Goal: Task Accomplishment & Management: Complete application form

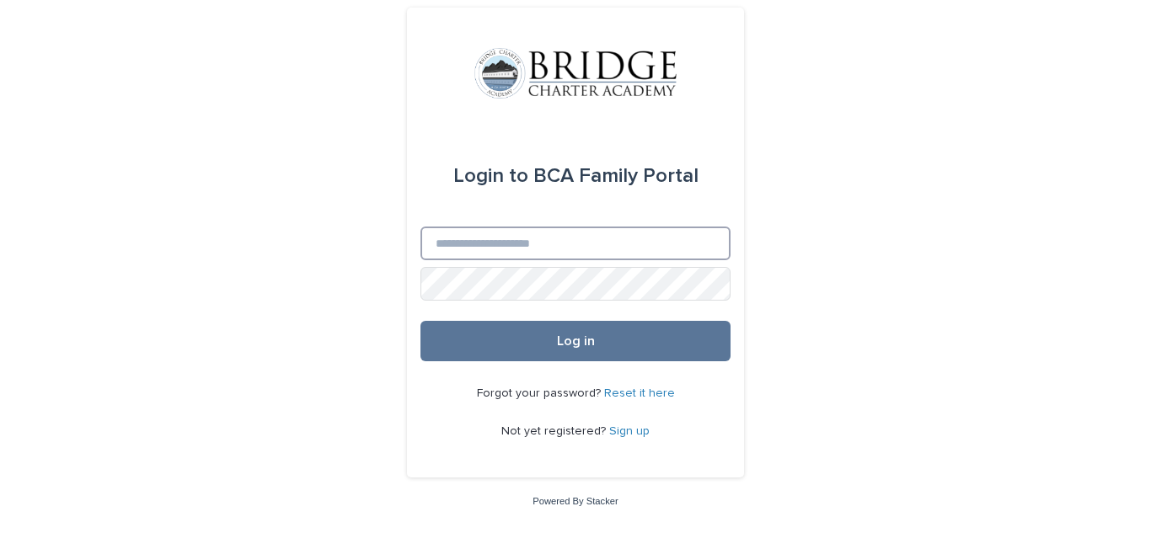
click at [620, 254] on input "Email" at bounding box center [575, 244] width 310 height 34
type input "**********"
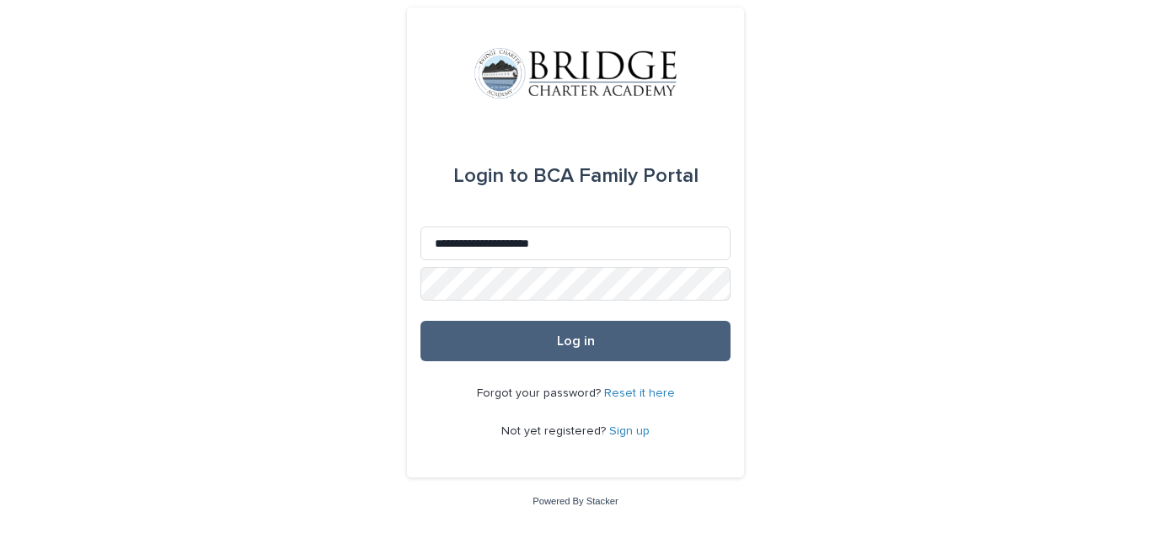
click at [534, 353] on button "Log in" at bounding box center [575, 341] width 310 height 40
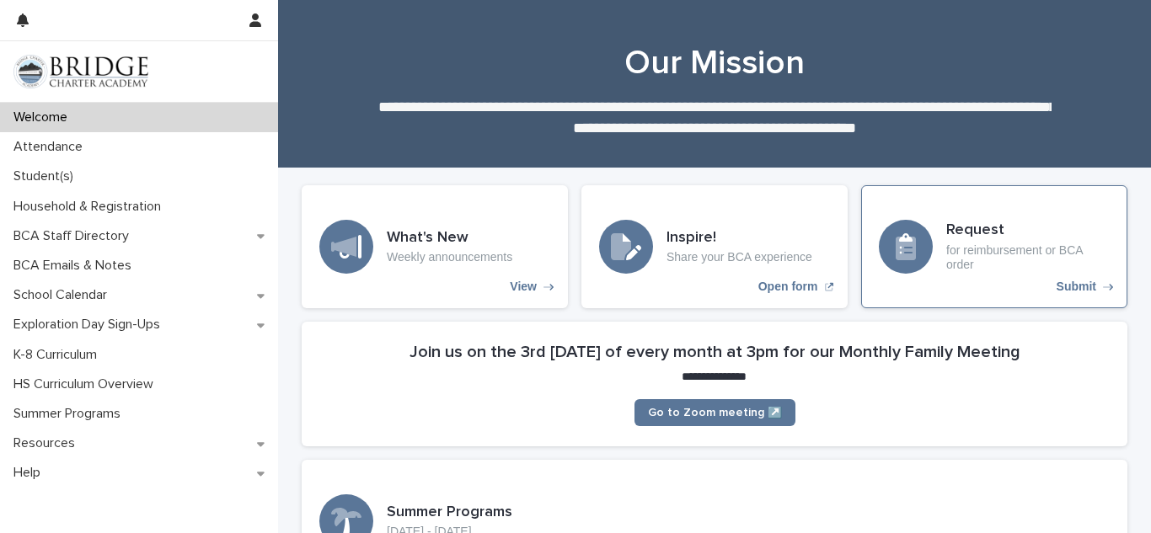
click at [1032, 200] on div "Request for reimbursement or BCA order Submit" at bounding box center [994, 246] width 266 height 123
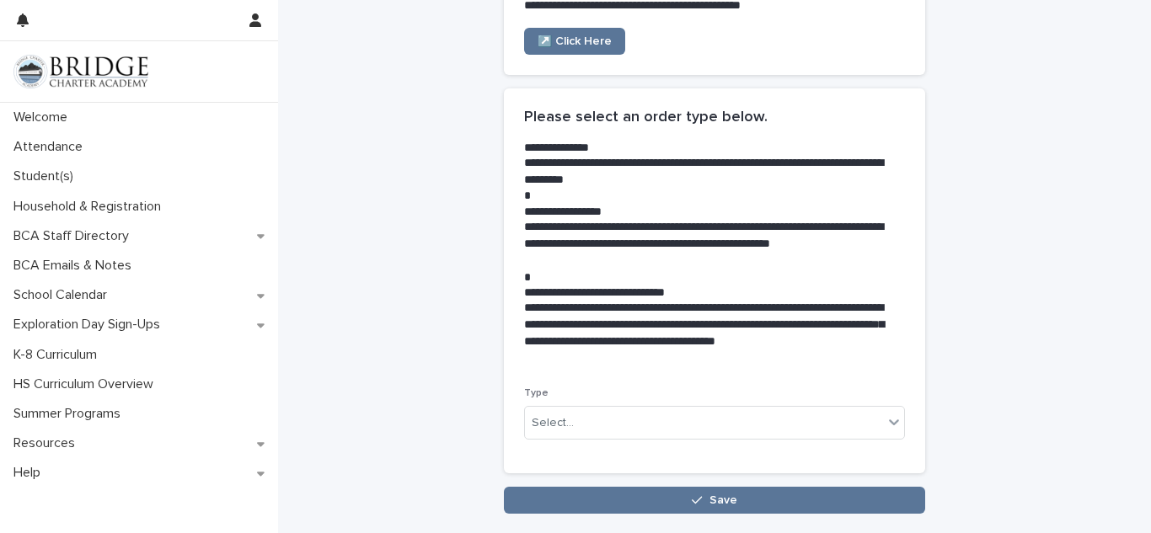
scroll to position [303, 0]
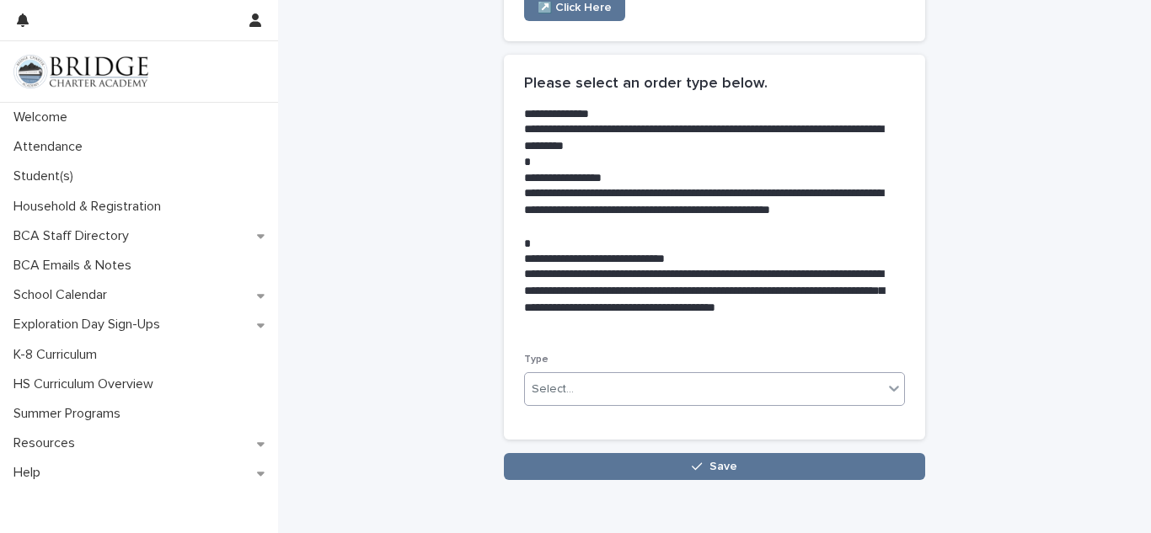
click at [574, 387] on div "Select..." at bounding box center [704, 390] width 358 height 28
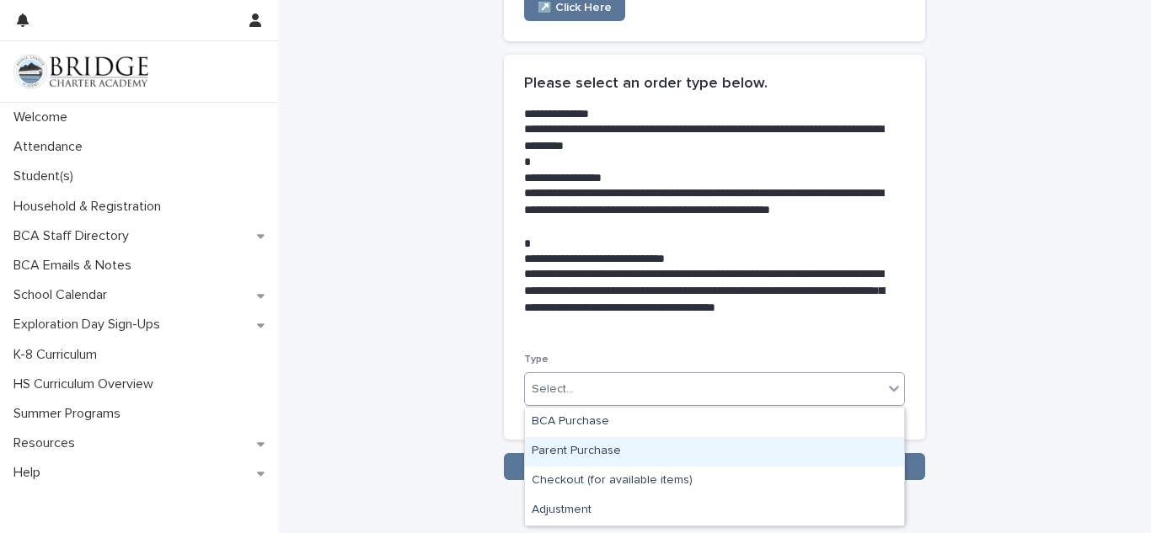
click at [581, 451] on div "Parent Purchase" at bounding box center [714, 451] width 379 height 29
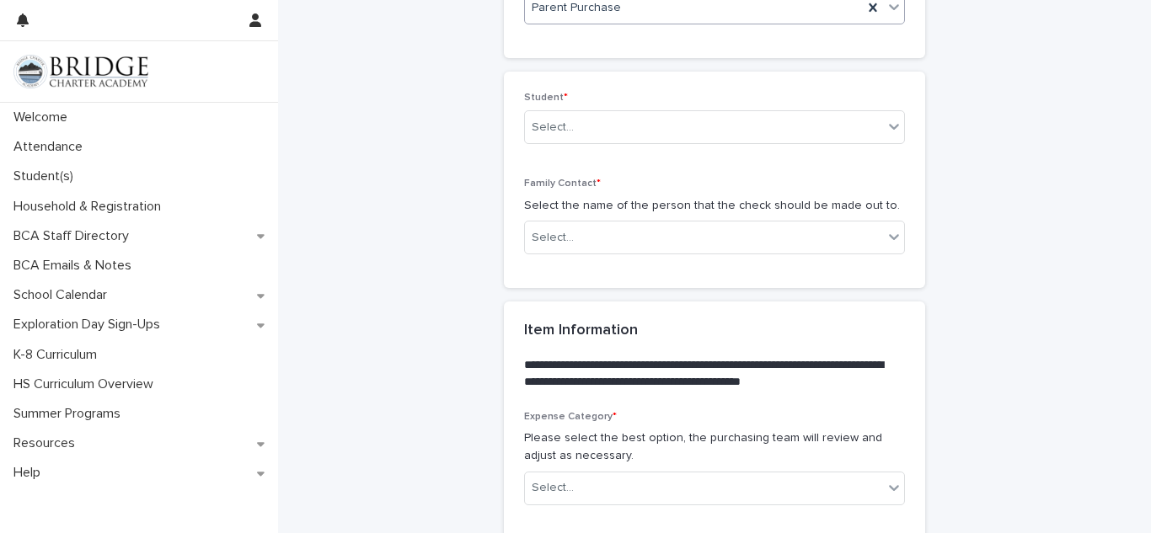
scroll to position [688, 0]
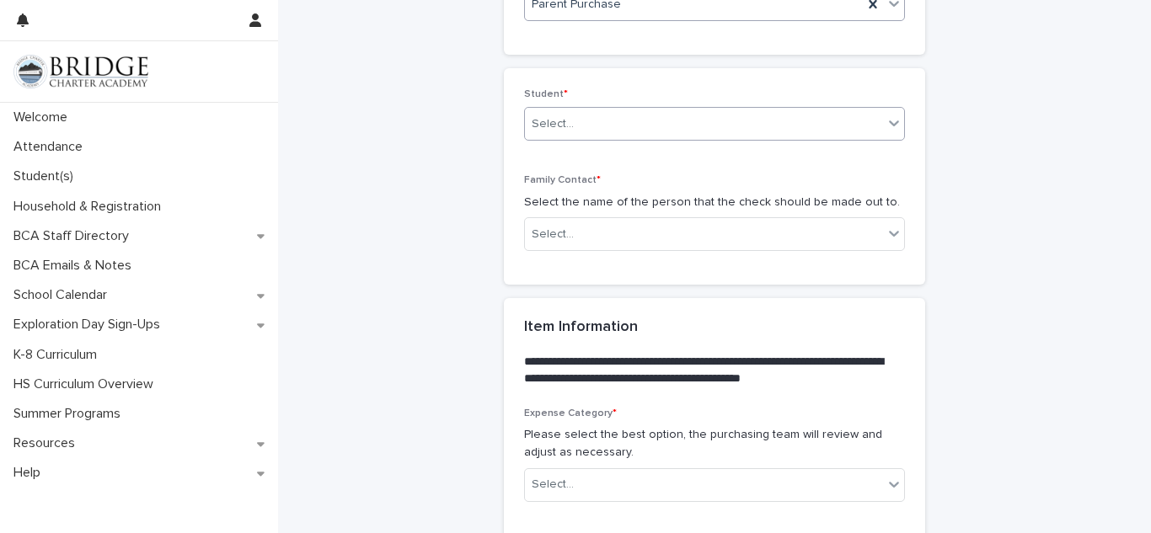
click at [840, 139] on div "Select..." at bounding box center [714, 124] width 381 height 34
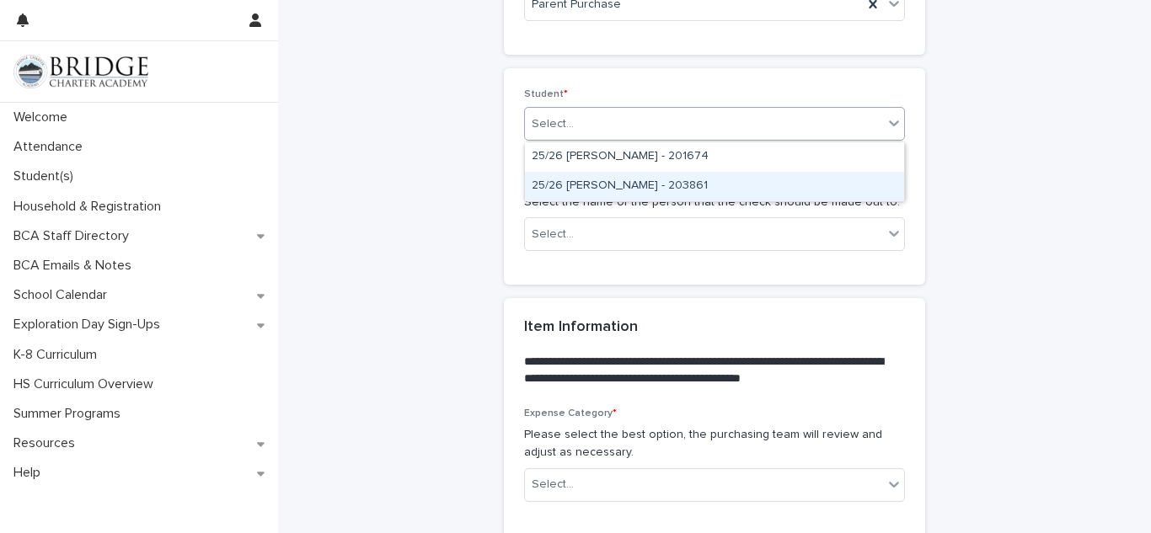
click at [726, 190] on div "25/26 Marcus, Tenley - 203861" at bounding box center [714, 186] width 379 height 29
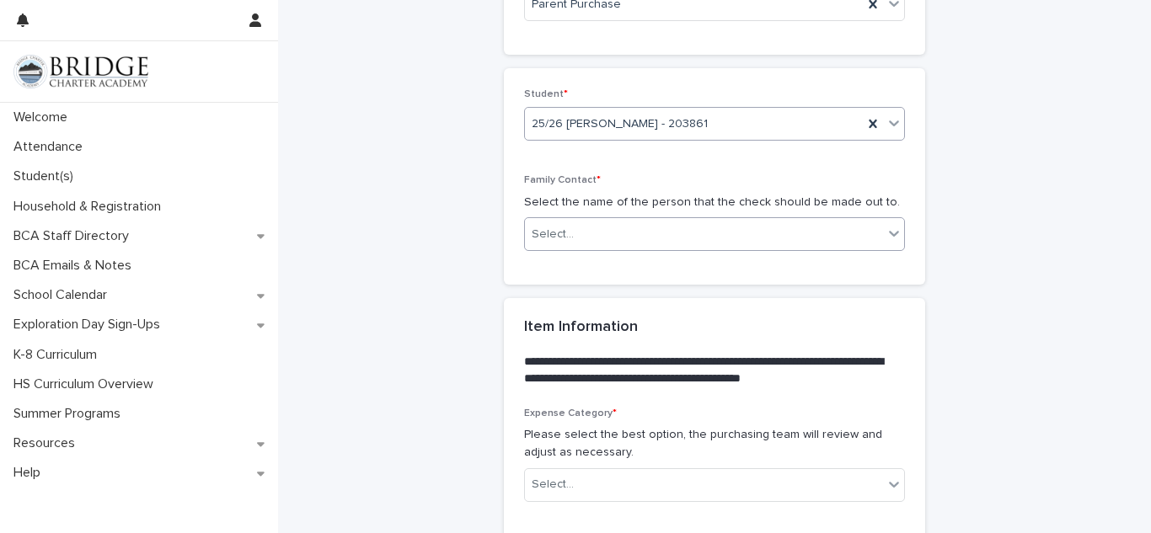
click at [699, 229] on div "Select..." at bounding box center [704, 235] width 358 height 28
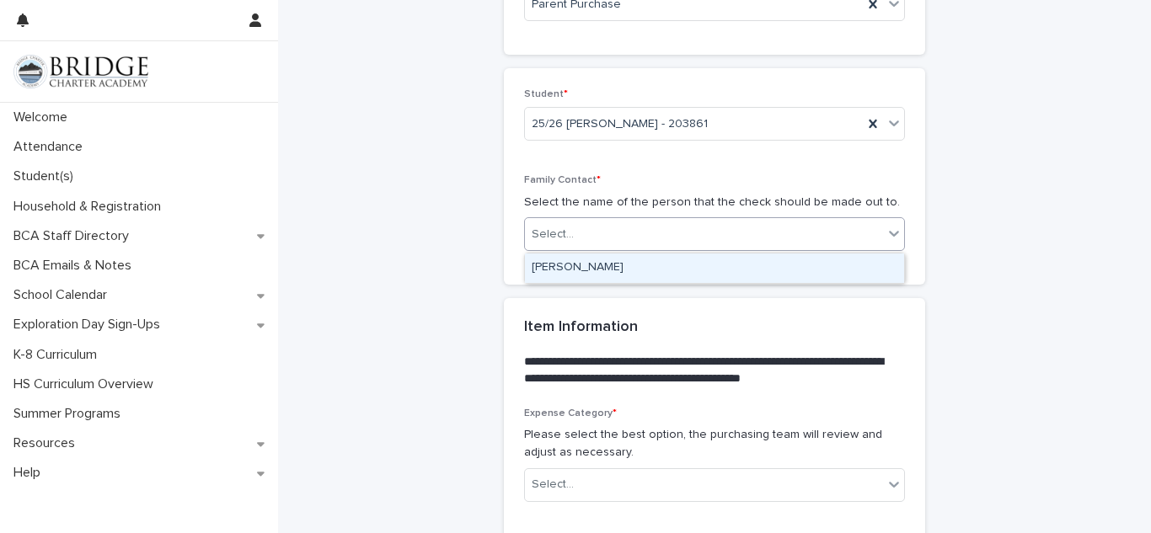
click at [678, 265] on div "Angela Marcus" at bounding box center [714, 268] width 379 height 29
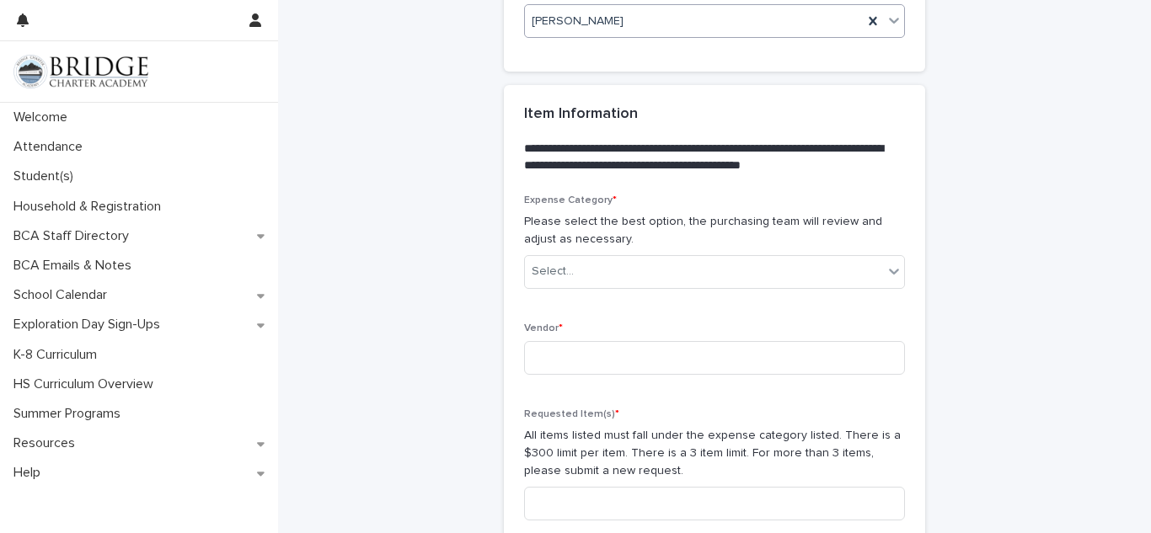
scroll to position [910, 0]
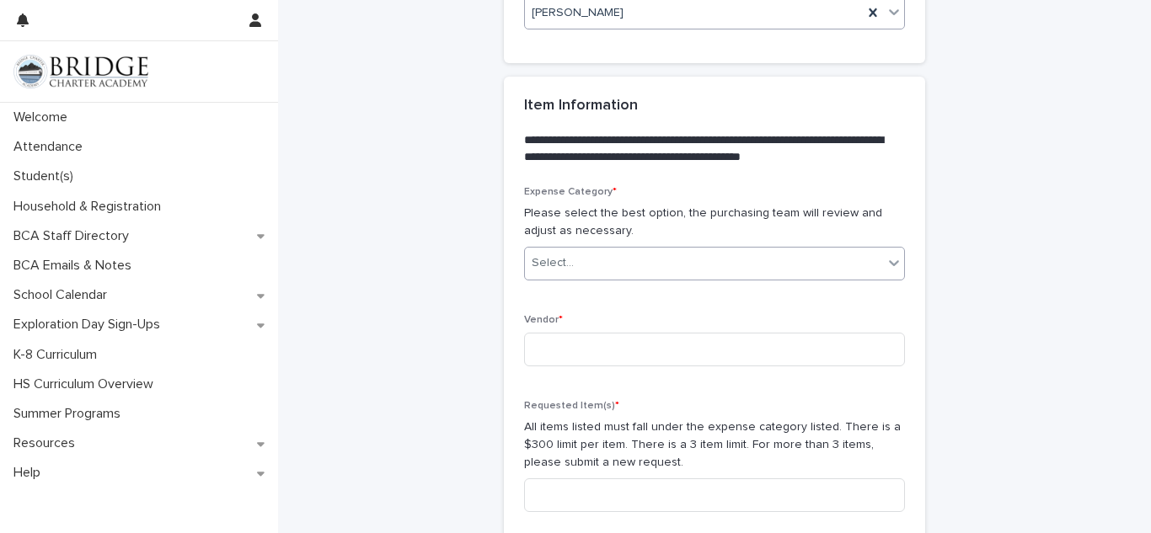
click at [705, 279] on div "Select..." at bounding box center [714, 264] width 381 height 34
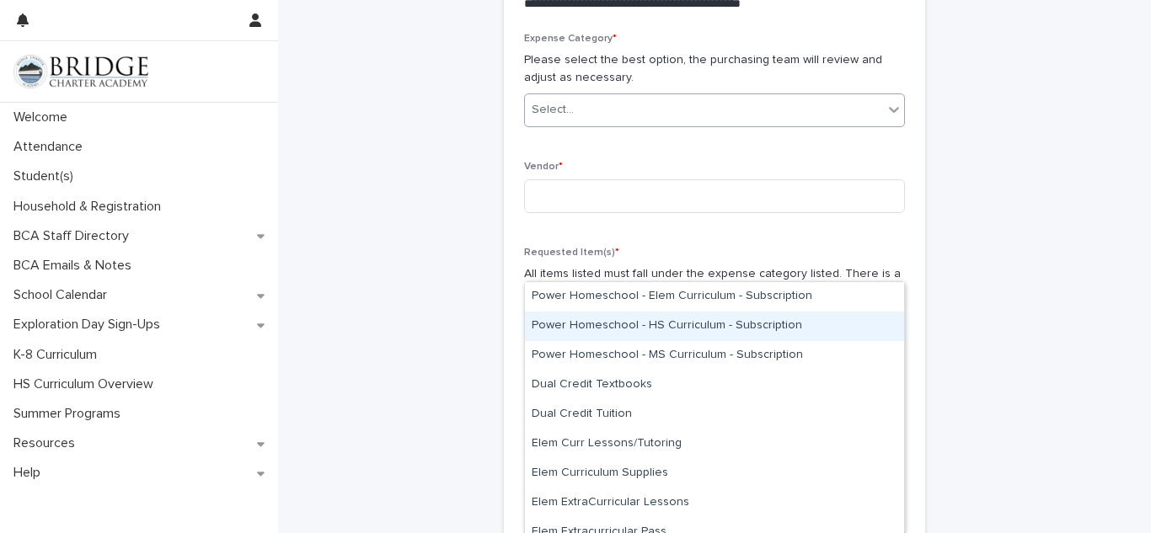
scroll to position [1060, 0]
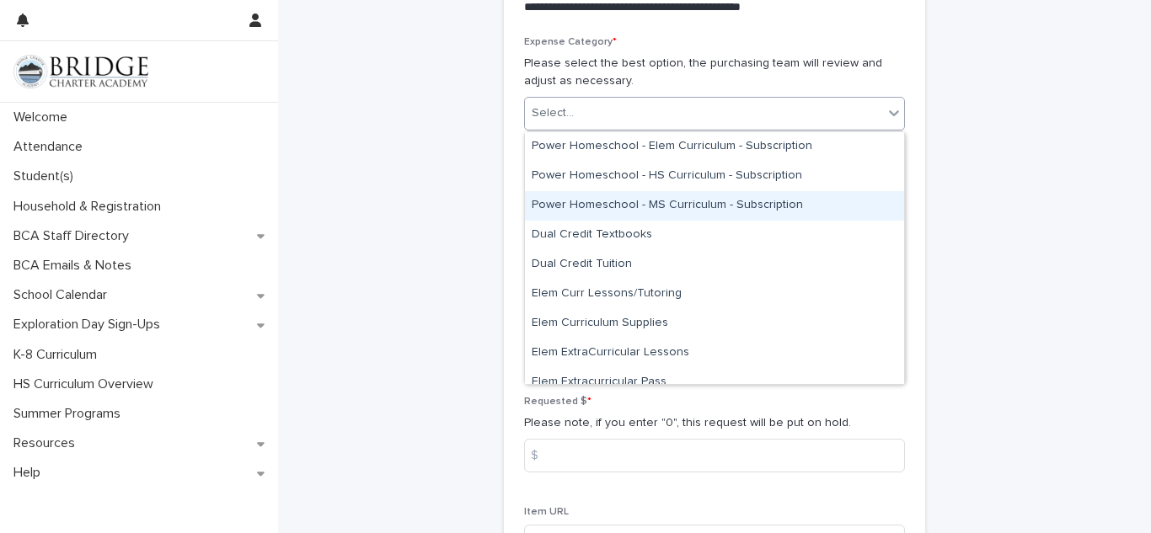
click at [892, 113] on icon at bounding box center [893, 112] width 17 height 17
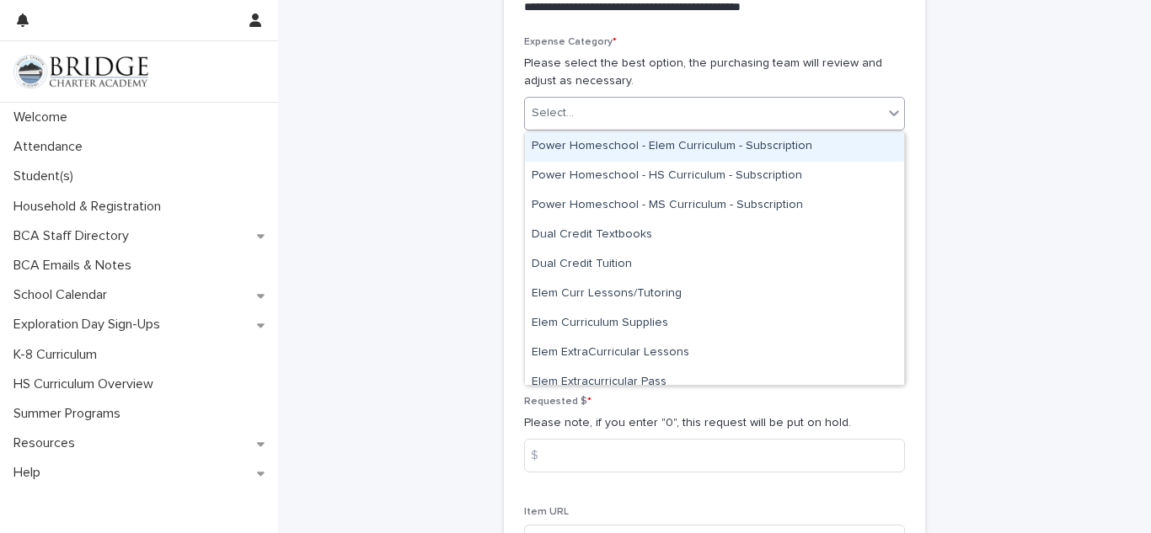
click at [892, 113] on icon at bounding box center [893, 112] width 17 height 17
drag, startPoint x: 904, startPoint y: 155, endPoint x: 905, endPoint y: 183, distance: 27.8
click at [905, 183] on body "**********" at bounding box center [575, 266] width 1151 height 533
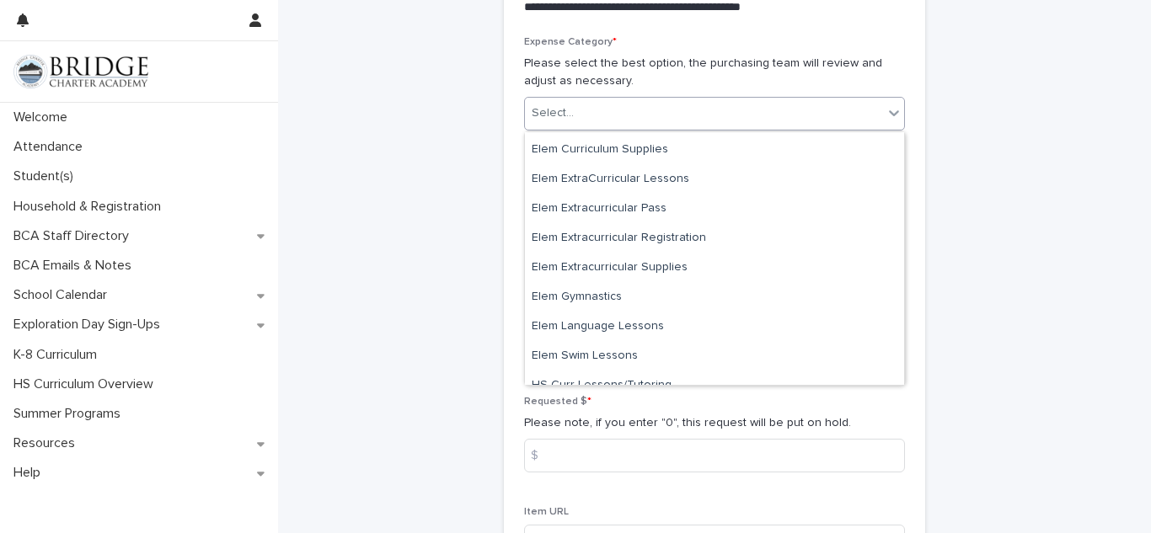
scroll to position [170, 0]
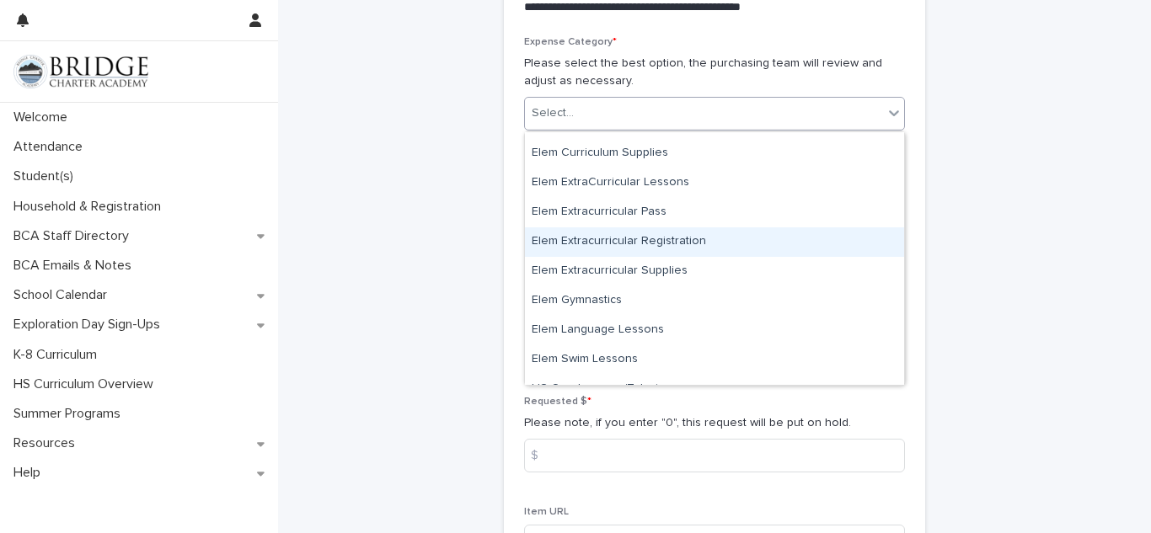
click at [698, 243] on div "Elem Extracurricular Registration" at bounding box center [714, 241] width 379 height 29
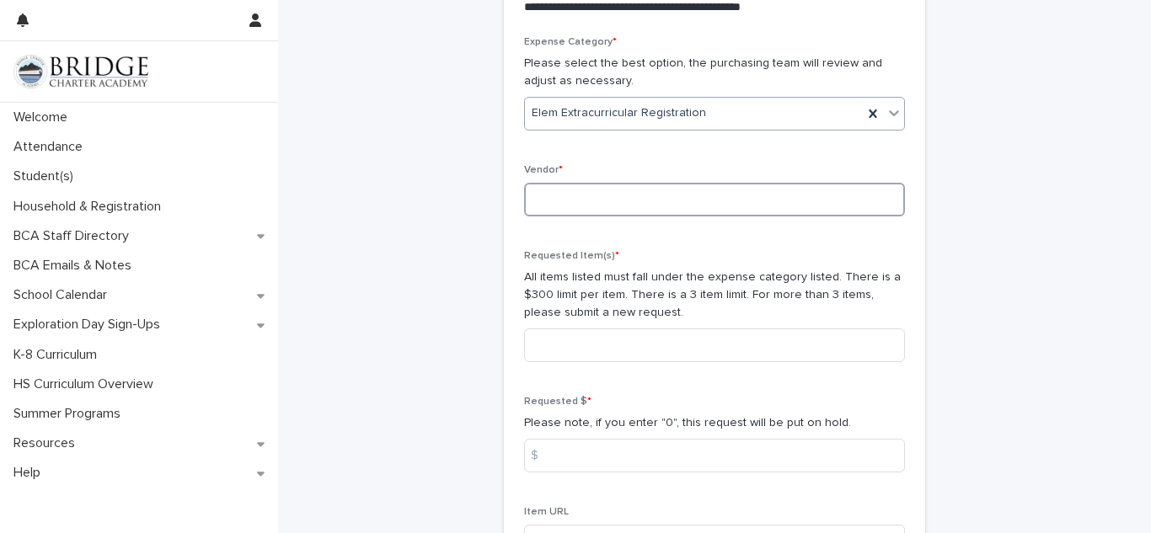
click at [701, 209] on input at bounding box center [714, 200] width 381 height 34
type input "**********"
click at [611, 339] on input at bounding box center [714, 345] width 381 height 34
type input "**********"
click at [688, 451] on input at bounding box center [714, 456] width 381 height 34
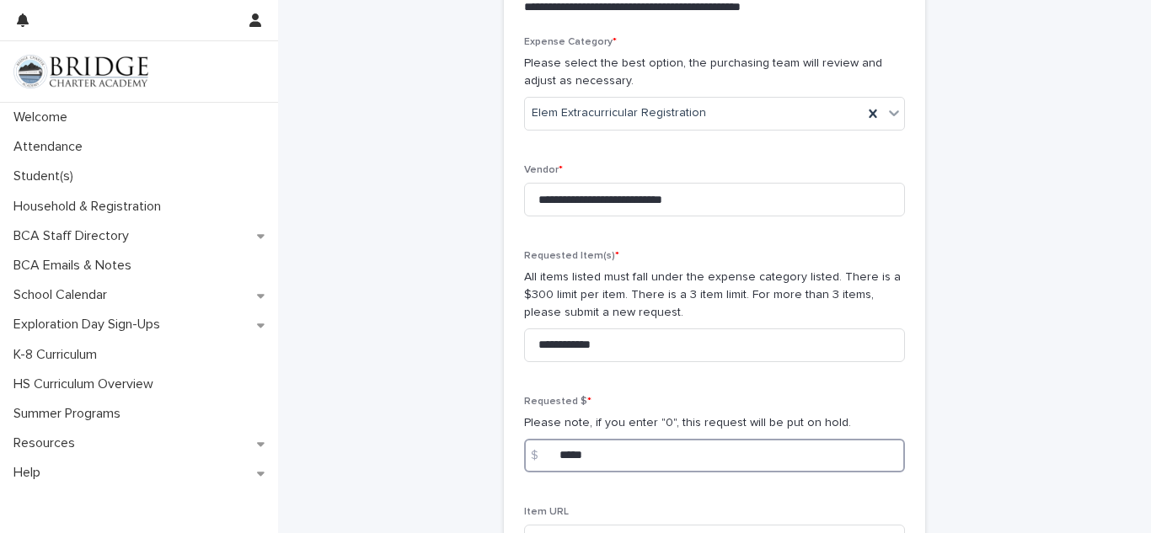
type input "*****"
click at [1062, 321] on div "**********" at bounding box center [714, 119] width 825 height 2354
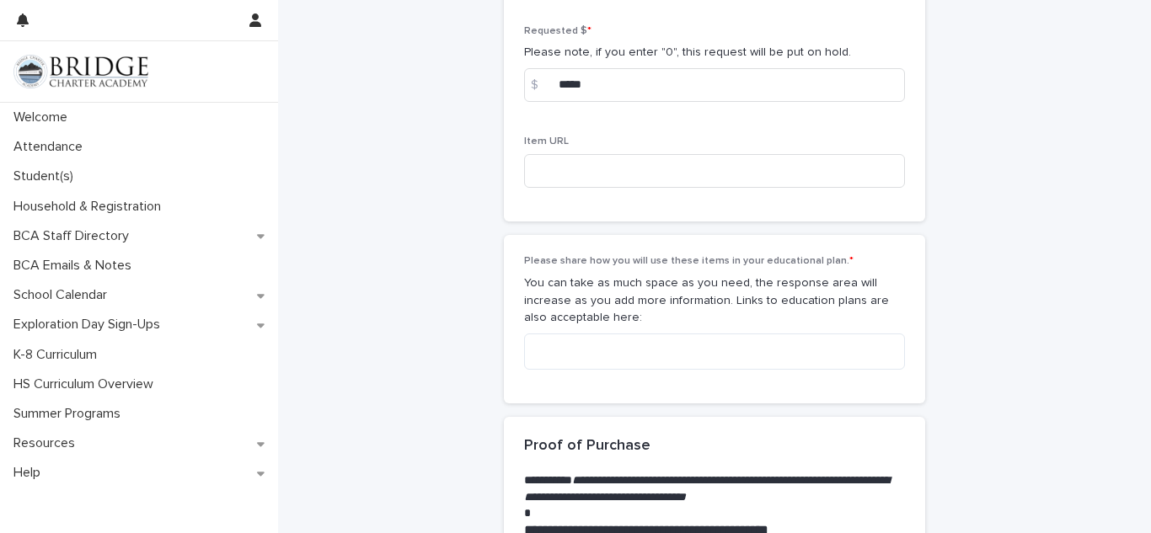
scroll to position [1464, 0]
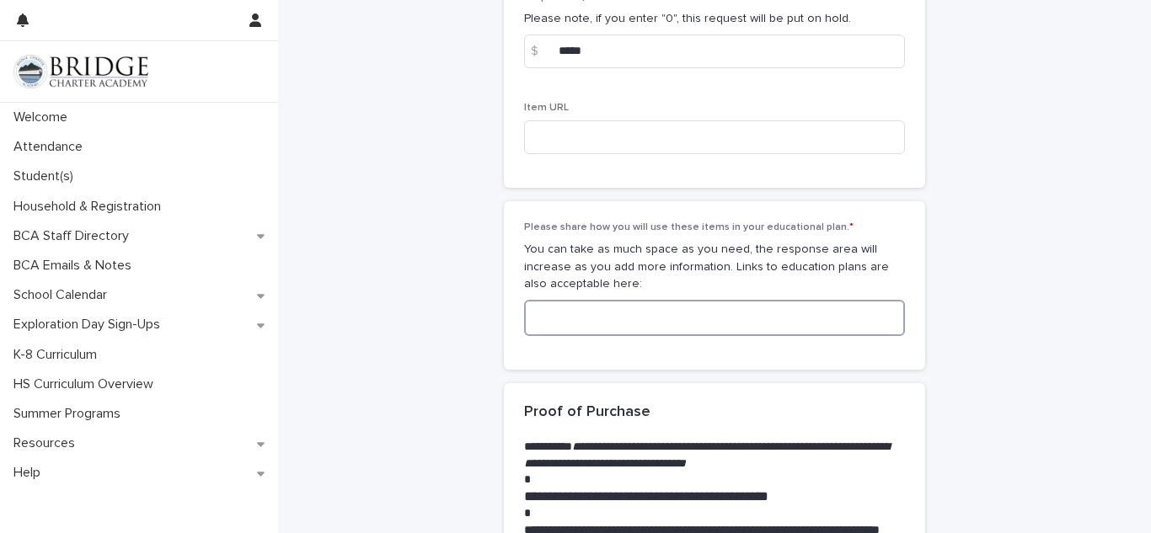
click at [839, 327] on textarea at bounding box center [714, 318] width 381 height 36
type textarea "**********"
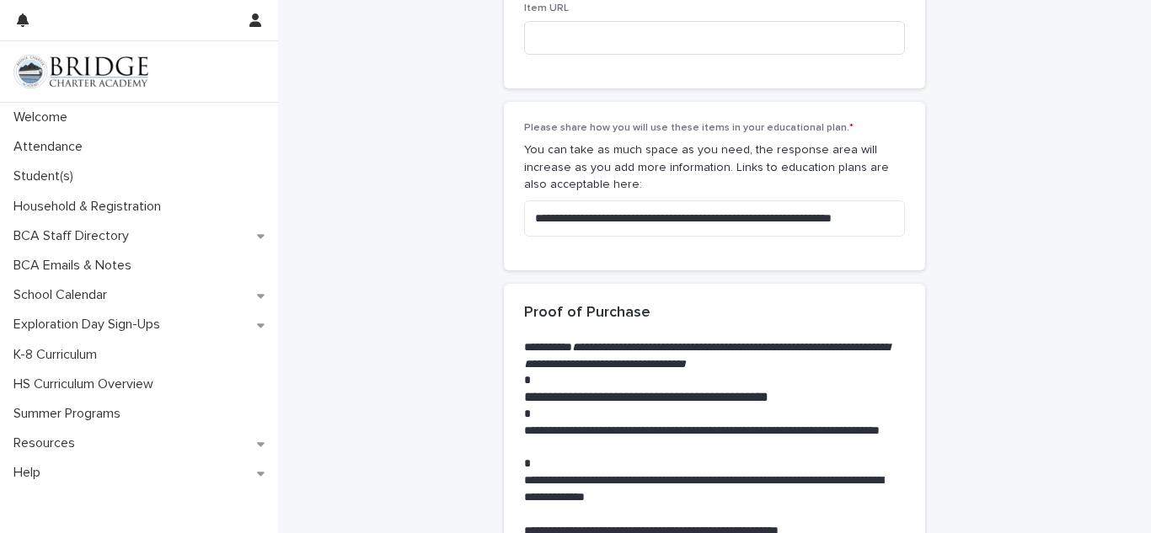
scroll to position [1565, 0]
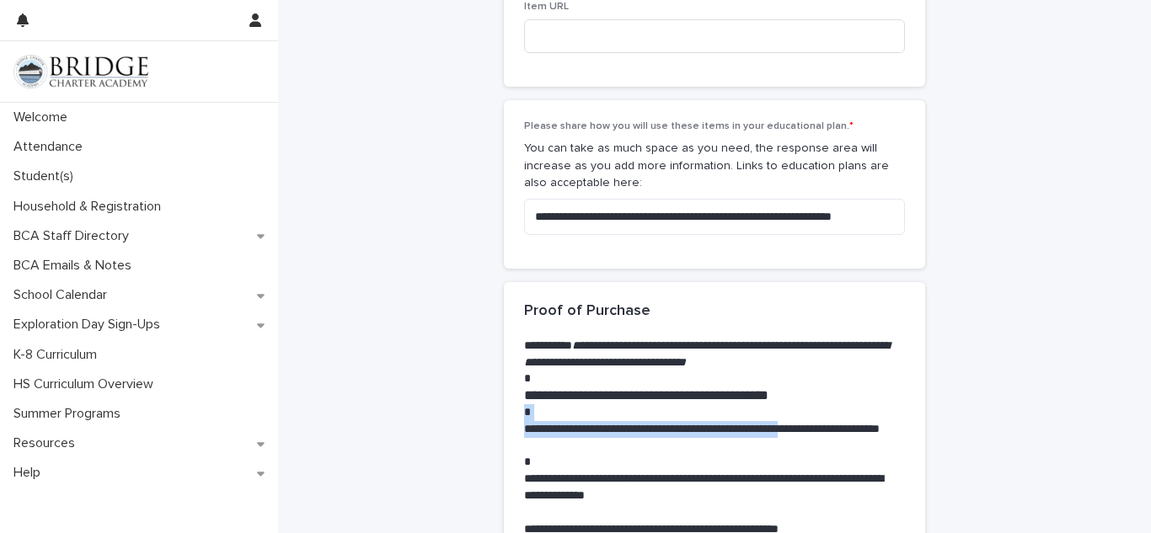
drag, startPoint x: 1150, startPoint y: 404, endPoint x: 1150, endPoint y: 428, distance: 23.6
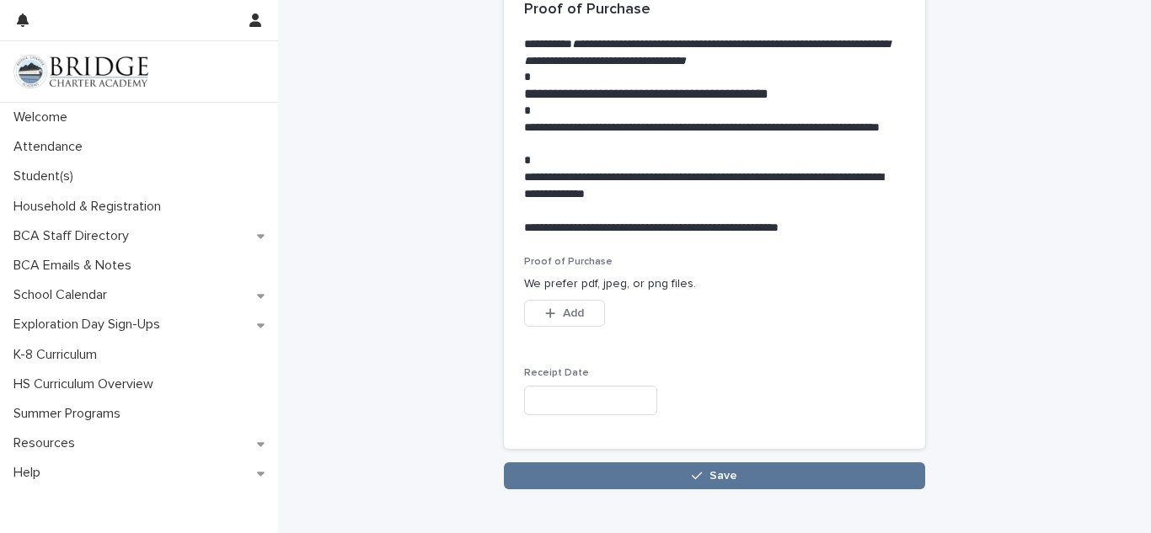
scroll to position [1868, 0]
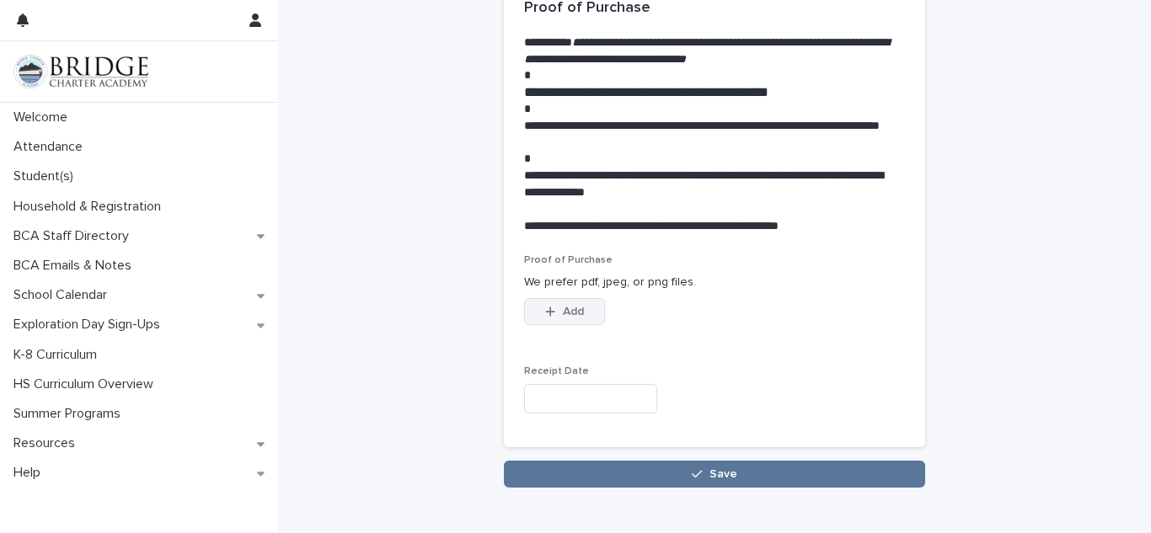
click at [588, 322] on button "Add" at bounding box center [564, 311] width 81 height 27
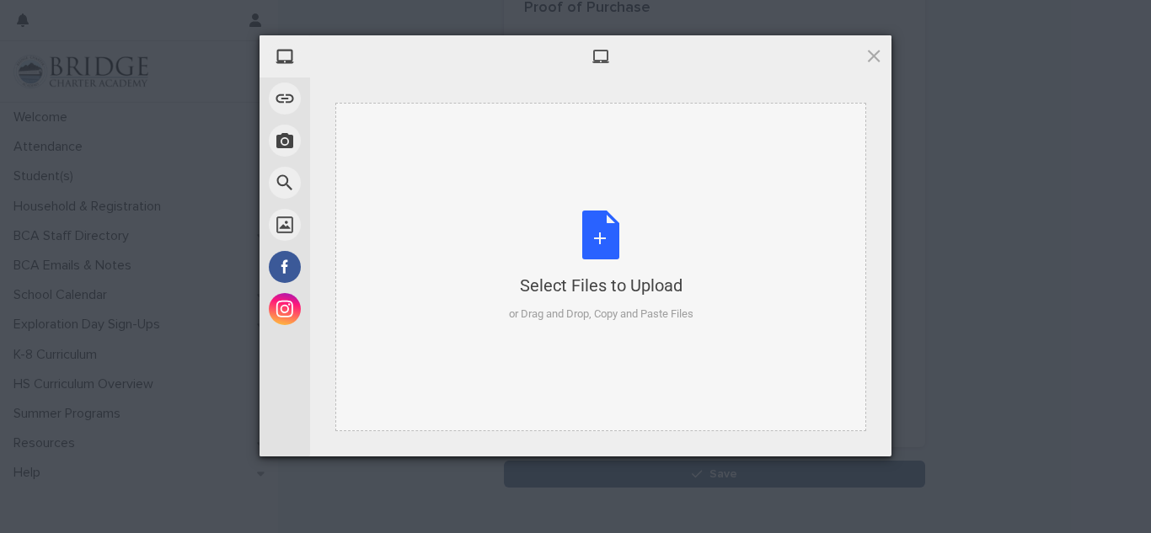
click at [608, 270] on div "Select Files to Upload or Drag and Drop, Copy and Paste Files" at bounding box center [601, 267] width 184 height 112
click at [880, 57] on span at bounding box center [873, 55] width 19 height 19
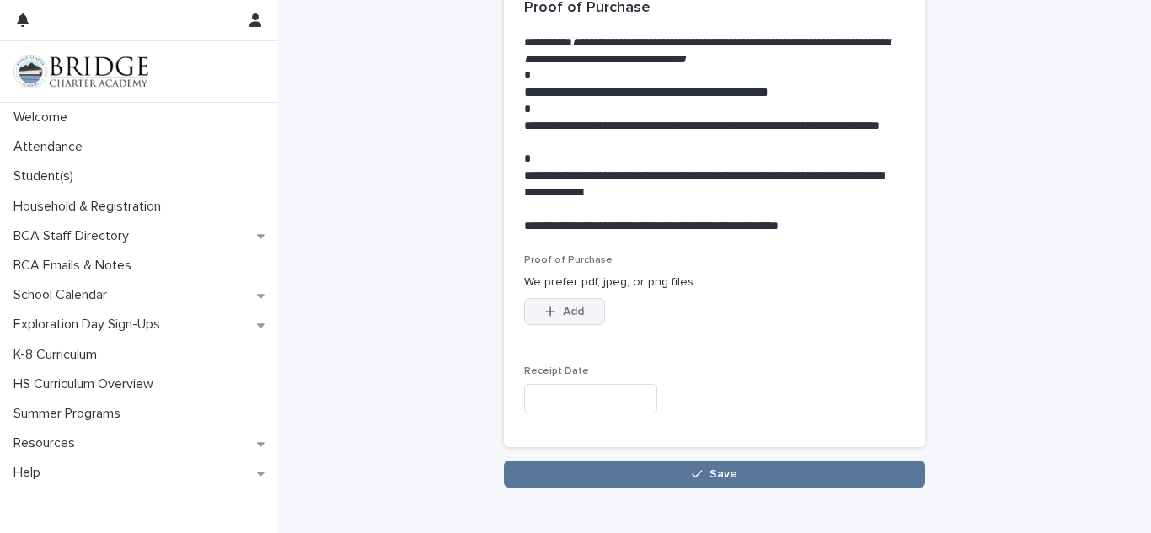
click at [554, 322] on button "Add" at bounding box center [564, 311] width 81 height 27
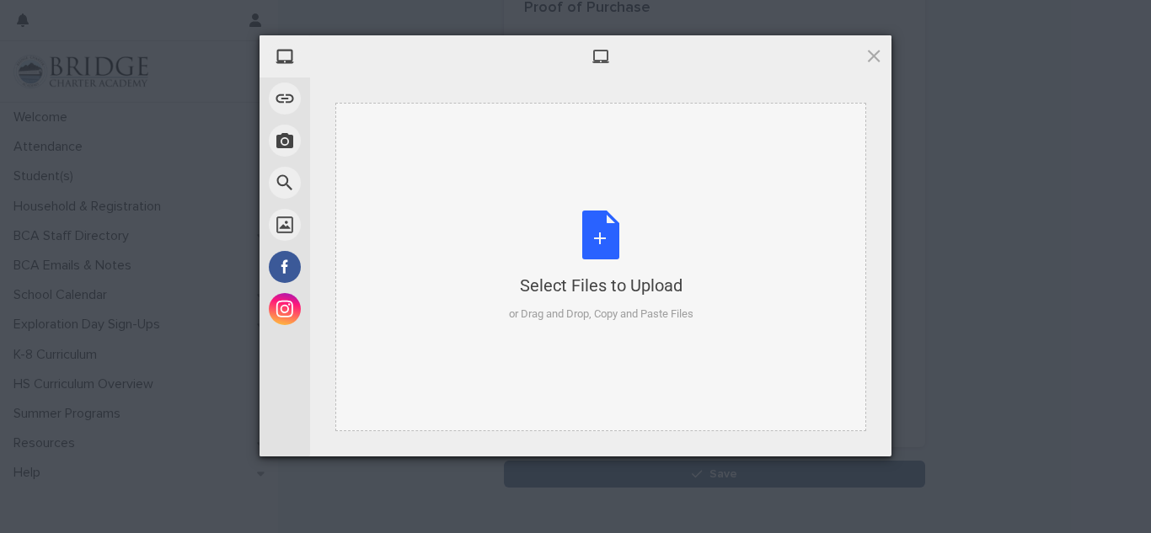
click at [595, 256] on div "Select Files to Upload or Drag and Drop, Copy and Paste Files" at bounding box center [601, 267] width 184 height 112
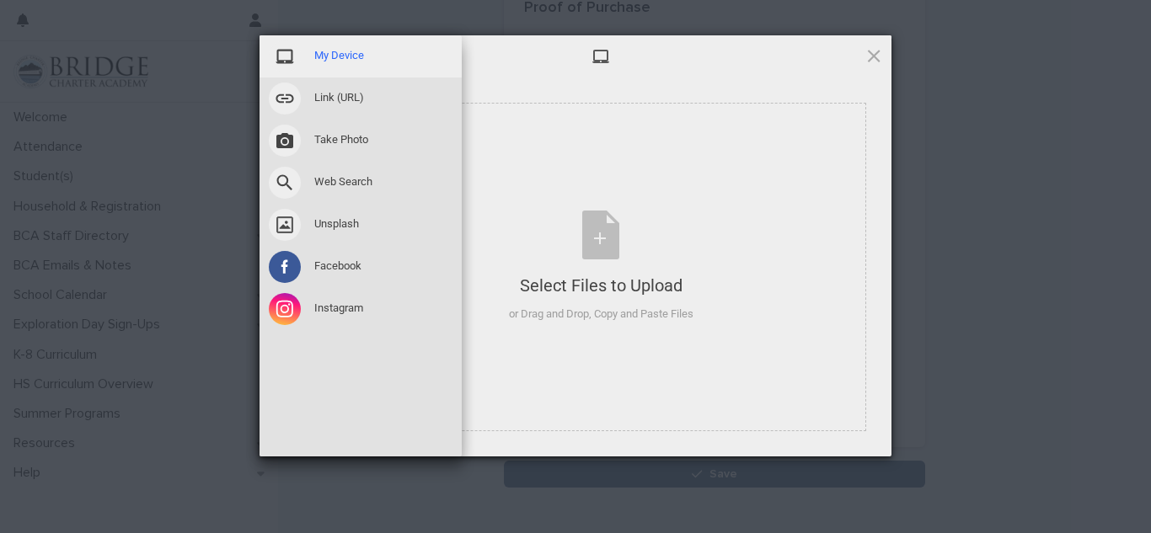
click at [357, 53] on span "My Device" at bounding box center [339, 55] width 50 height 15
click at [362, 142] on span "Take Photo" at bounding box center [341, 139] width 54 height 15
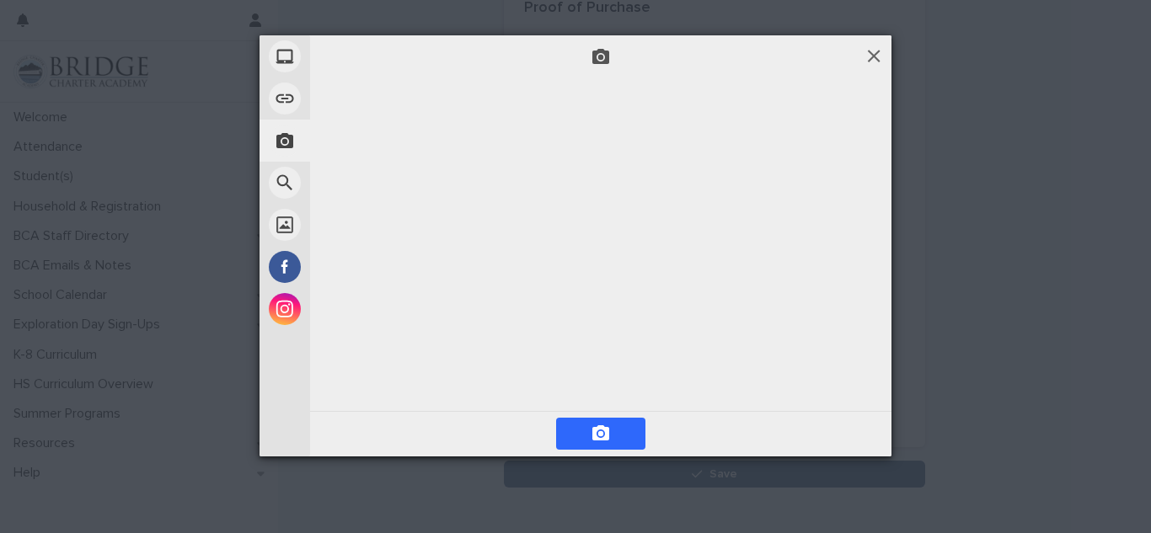
click at [876, 56] on span at bounding box center [873, 55] width 19 height 19
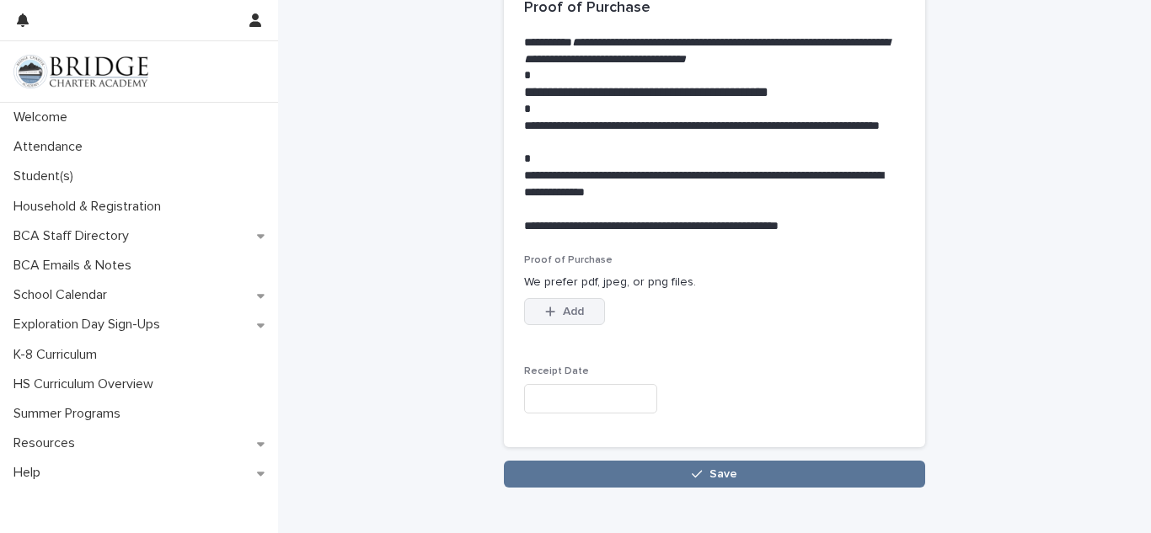
click at [575, 313] on span "Add" at bounding box center [573, 312] width 21 height 12
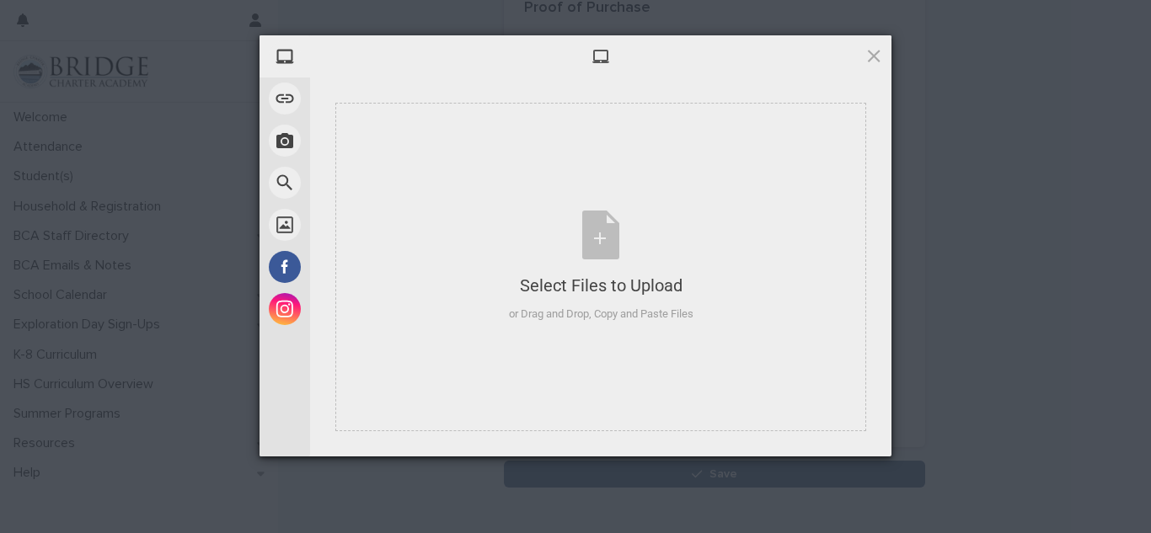
click at [602, 58] on span at bounding box center [600, 56] width 19 height 19
click at [1076, 246] on div "My Device Link (URL) Take Photo Web Search Unsplash Facebook Instagram Select F…" at bounding box center [575, 266] width 1151 height 533
click at [571, 220] on div "Select Files to Upload or Drag and Drop, Copy and Paste Files" at bounding box center [601, 267] width 184 height 112
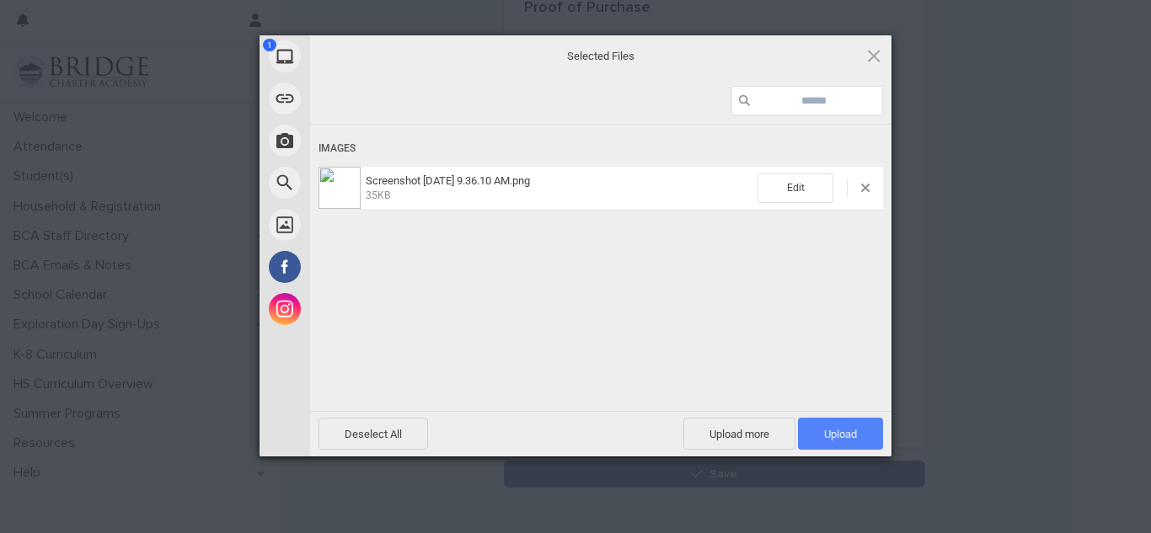
click at [854, 444] on span "Upload 1" at bounding box center [840, 434] width 85 height 32
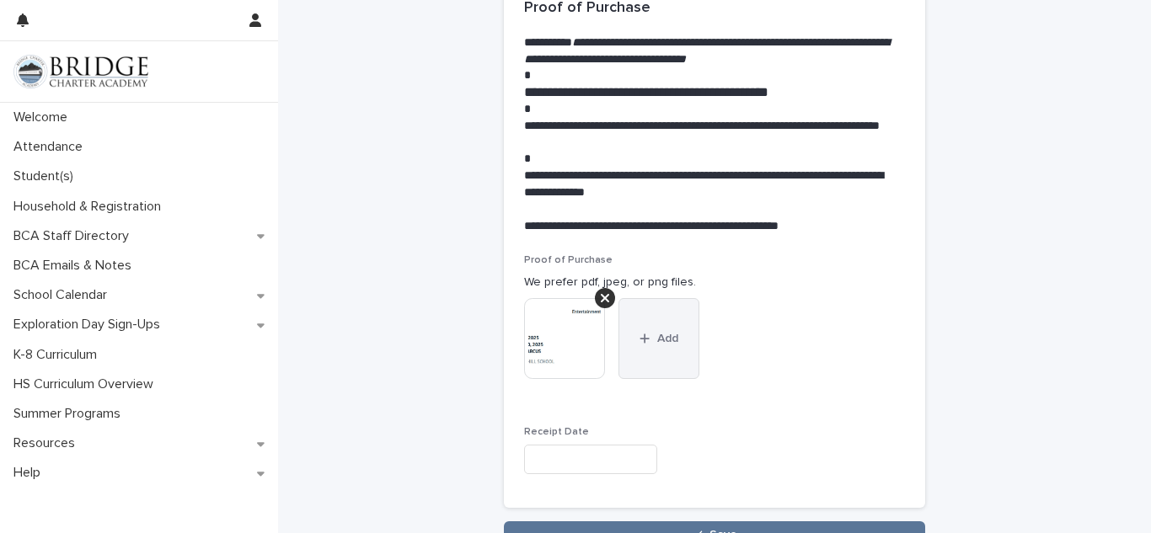
click at [651, 347] on button "Add" at bounding box center [658, 338] width 81 height 81
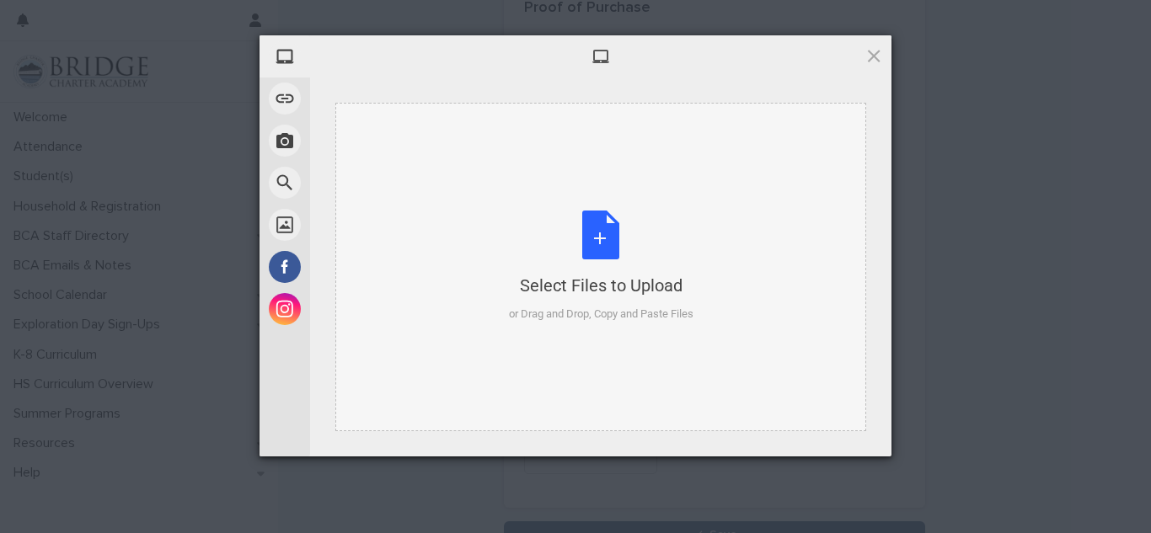
click at [608, 195] on div "Select Files to Upload or Drag and Drop, Copy and Paste Files" at bounding box center [600, 267] width 531 height 328
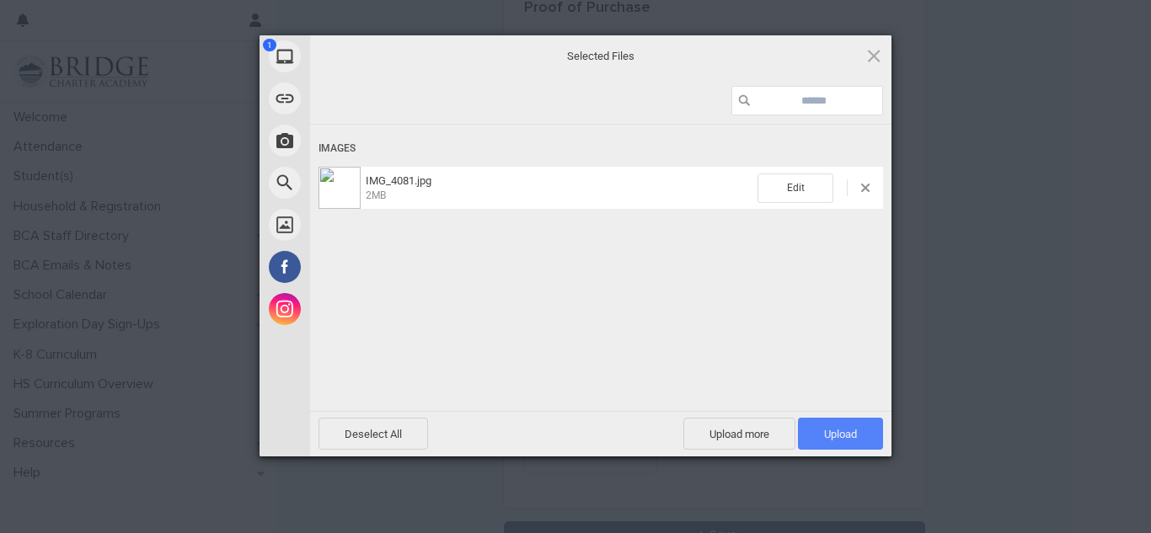
click at [868, 442] on span "Upload 1" at bounding box center [840, 434] width 85 height 32
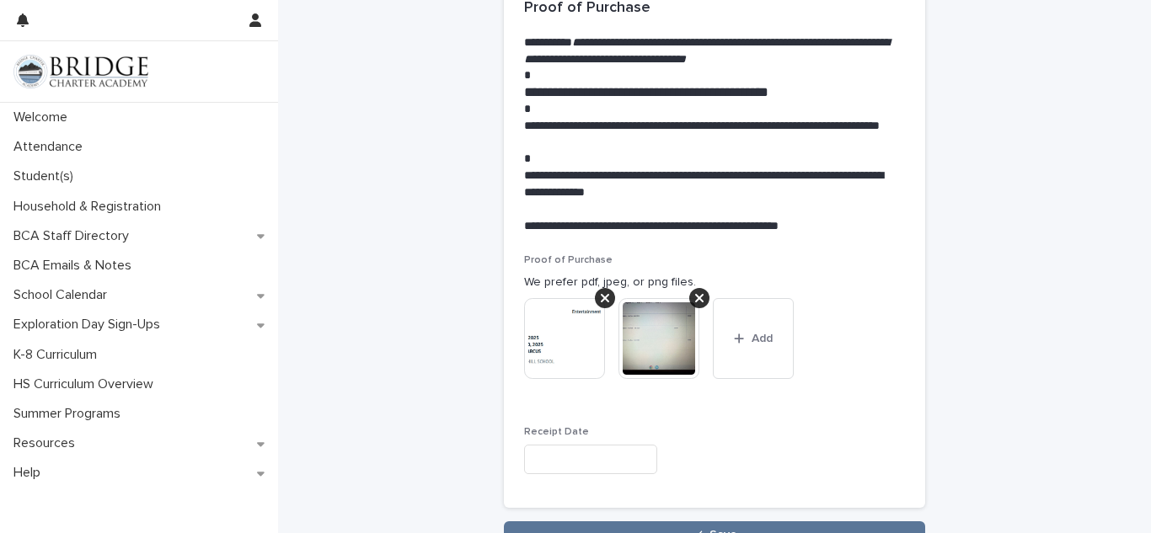
click at [585, 373] on img at bounding box center [564, 338] width 81 height 81
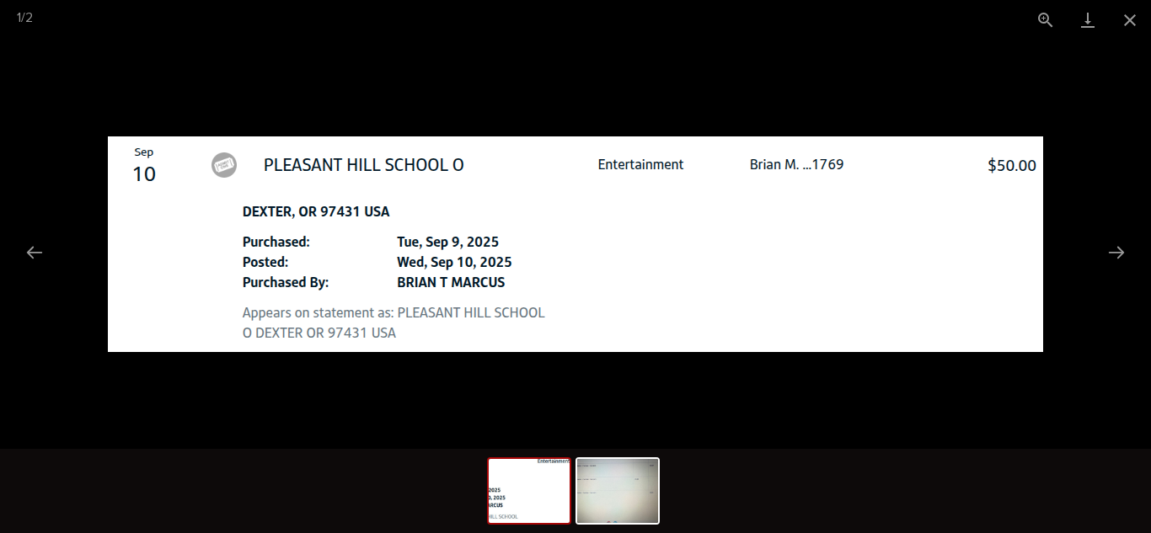
scroll to position [0, 0]
click at [801, 446] on picture at bounding box center [575, 244] width 1151 height 409
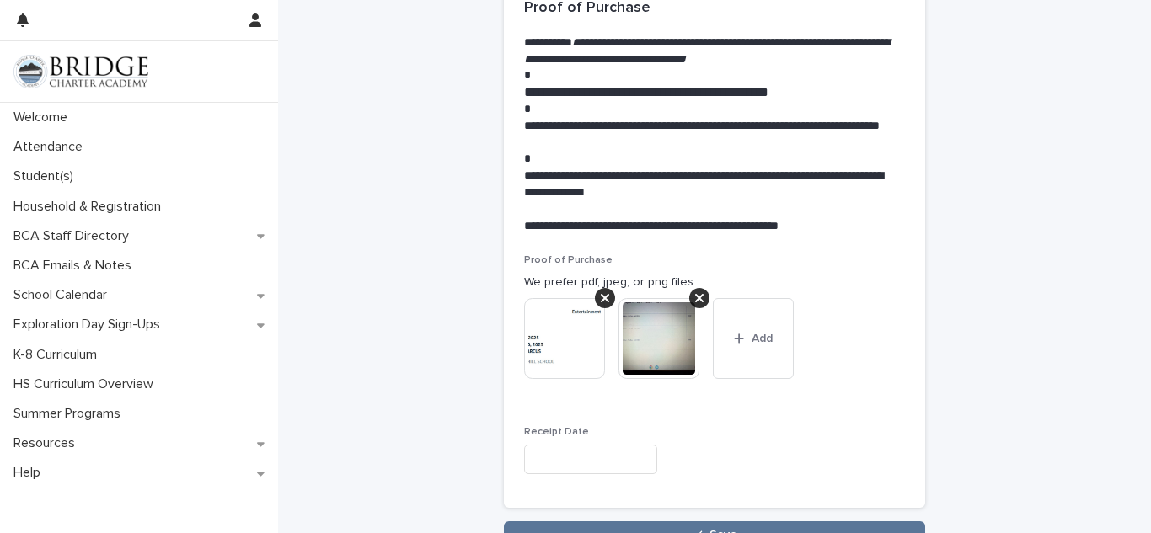
click at [657, 462] on input "text" at bounding box center [590, 459] width 133 height 29
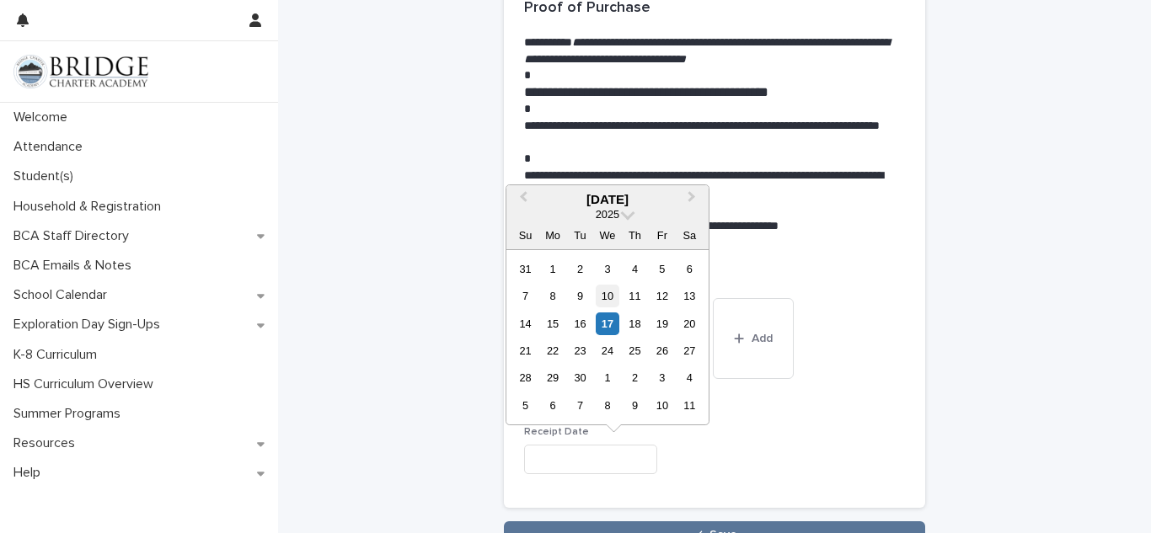
click at [608, 302] on div "10" at bounding box center [606, 296] width 23 height 23
type input "**********"
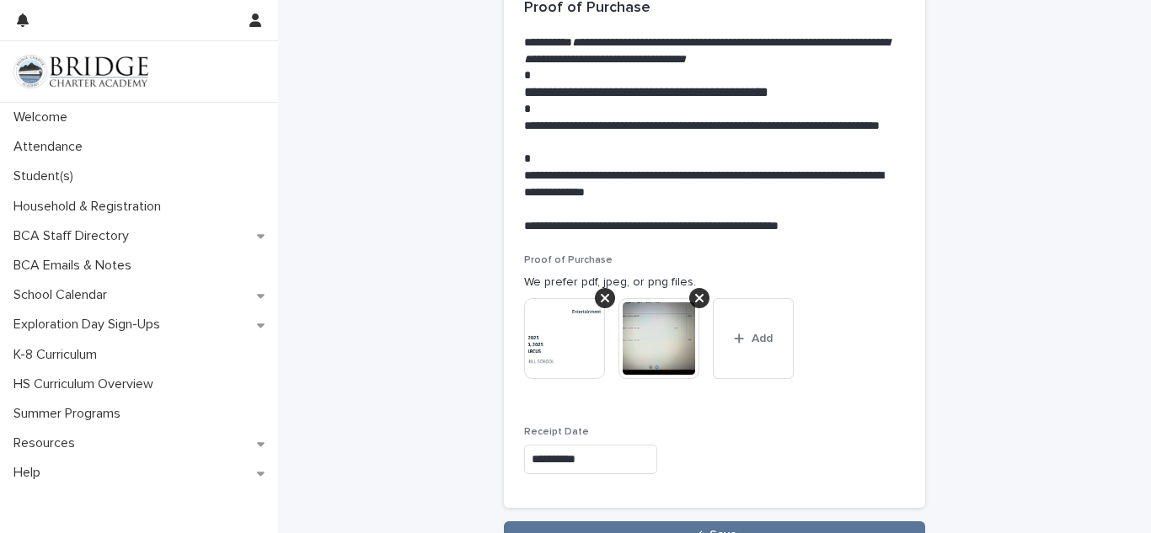
click at [826, 421] on div "**********" at bounding box center [714, 370] width 381 height 232
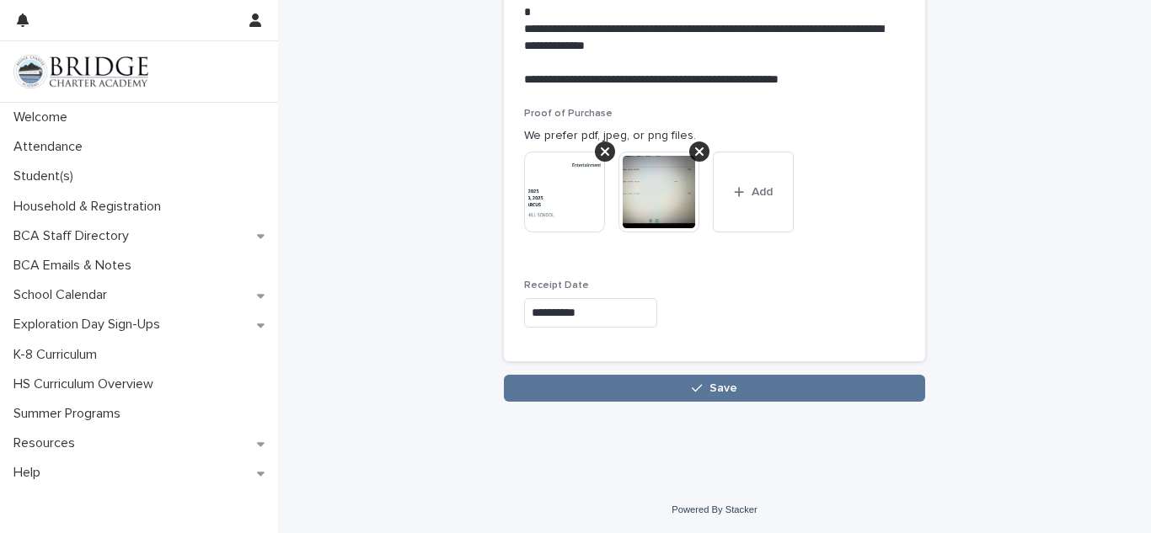
scroll to position [2016, 0]
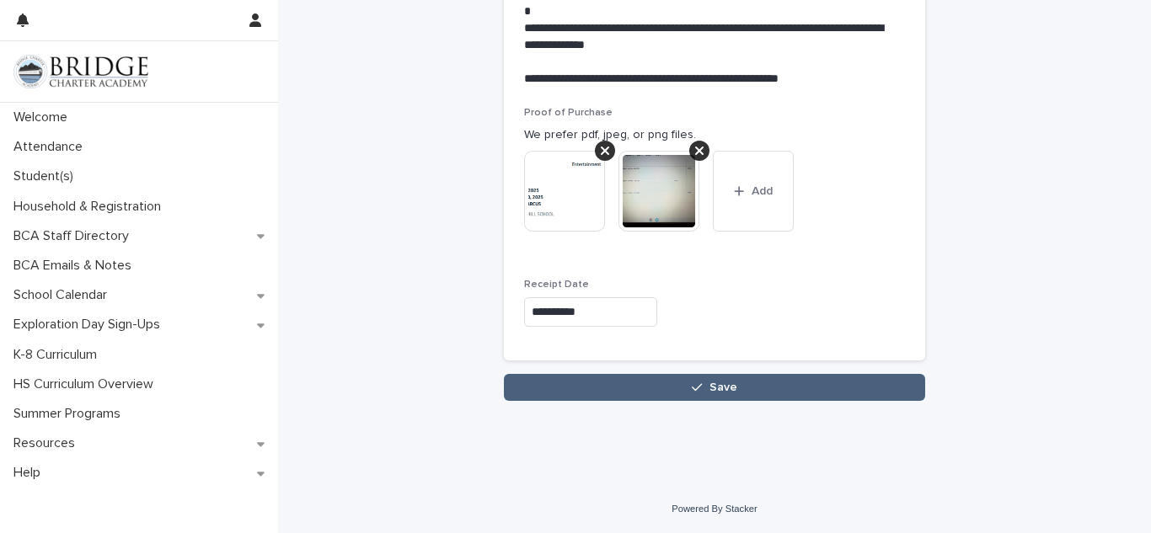
click at [622, 392] on button "Save" at bounding box center [714, 387] width 421 height 27
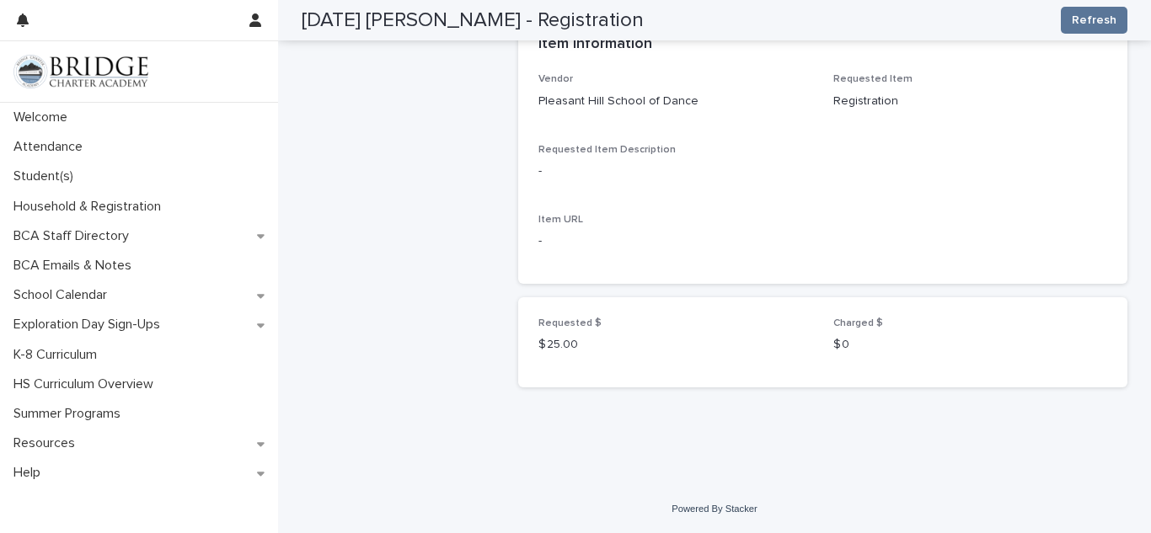
scroll to position [685, 0]
